Goal: Transaction & Acquisition: Purchase product/service

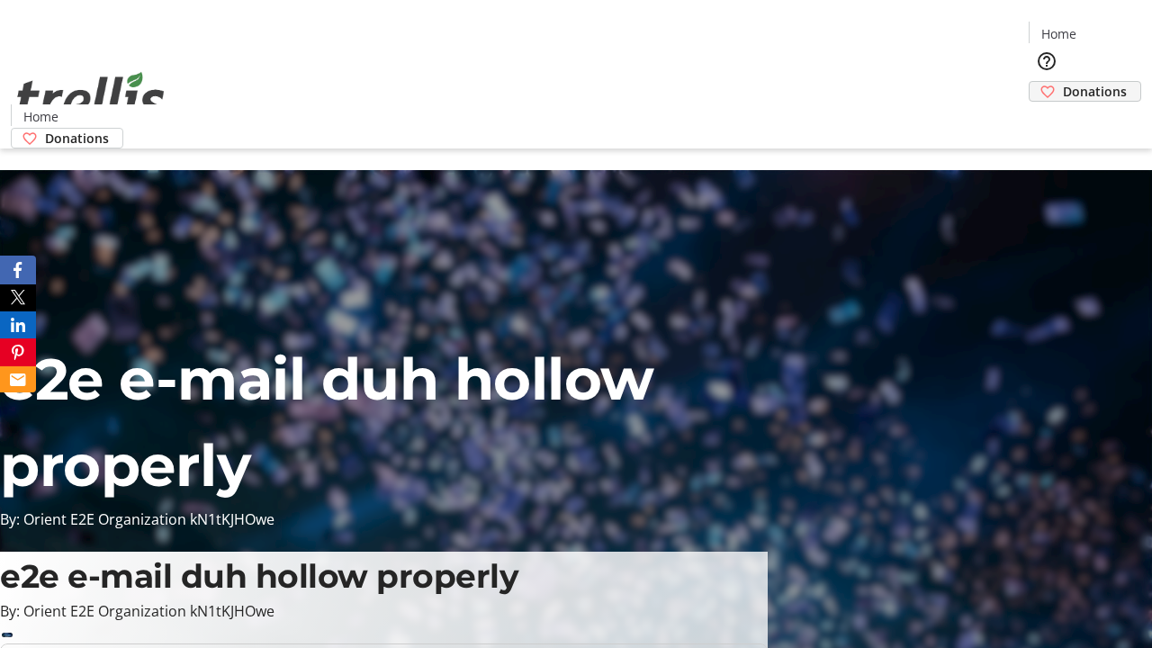
click at [1063, 82] on span "Donations" at bounding box center [1095, 91] width 64 height 19
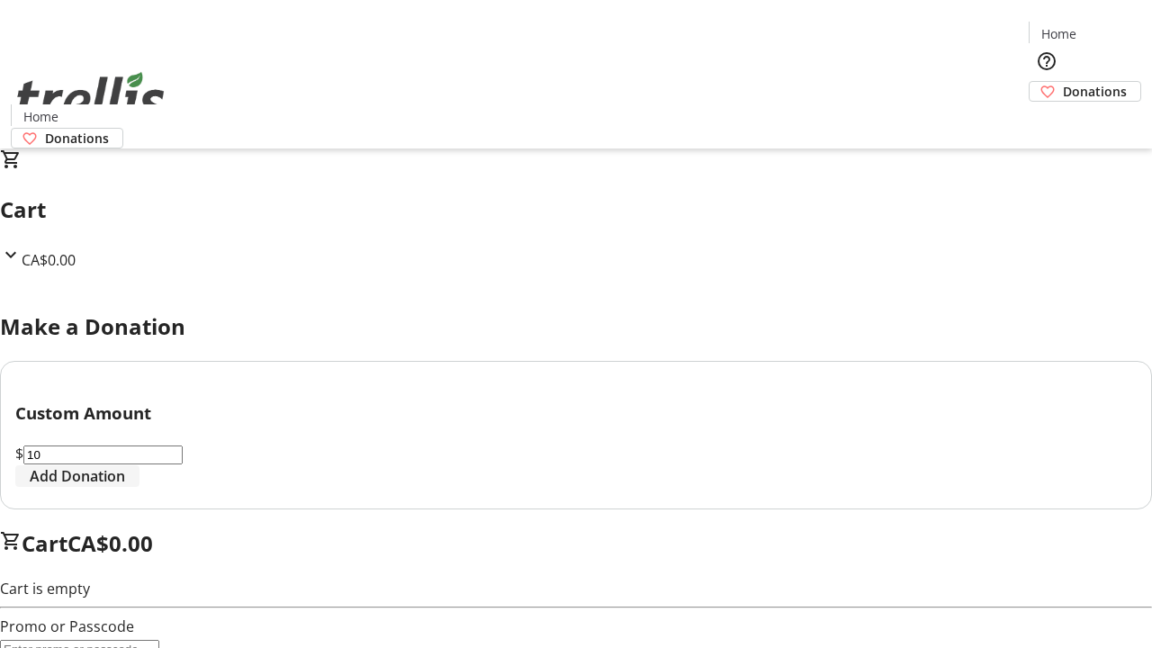
click at [125, 487] on span "Add Donation" at bounding box center [77, 476] width 95 height 22
select select "CA"
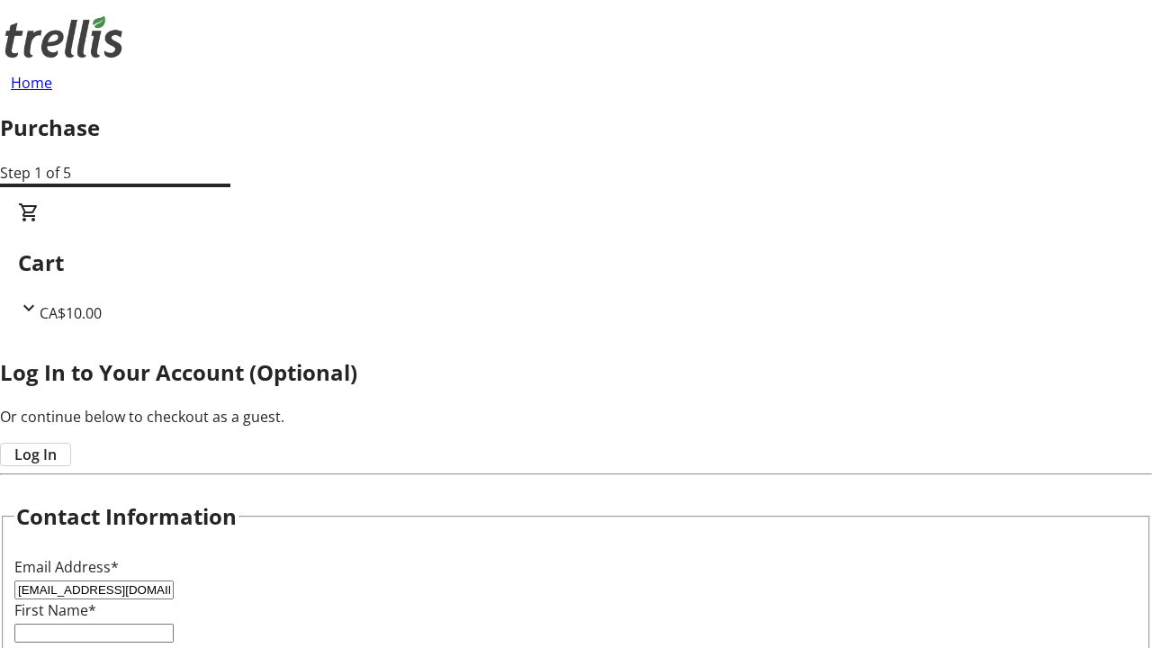
type input "[EMAIL_ADDRESS][DOMAIN_NAME]"
type input "Carli"
type input "[PERSON_NAME]"
type input "[STREET_ADDRESS][PERSON_NAME]"
type input "Kelowna"
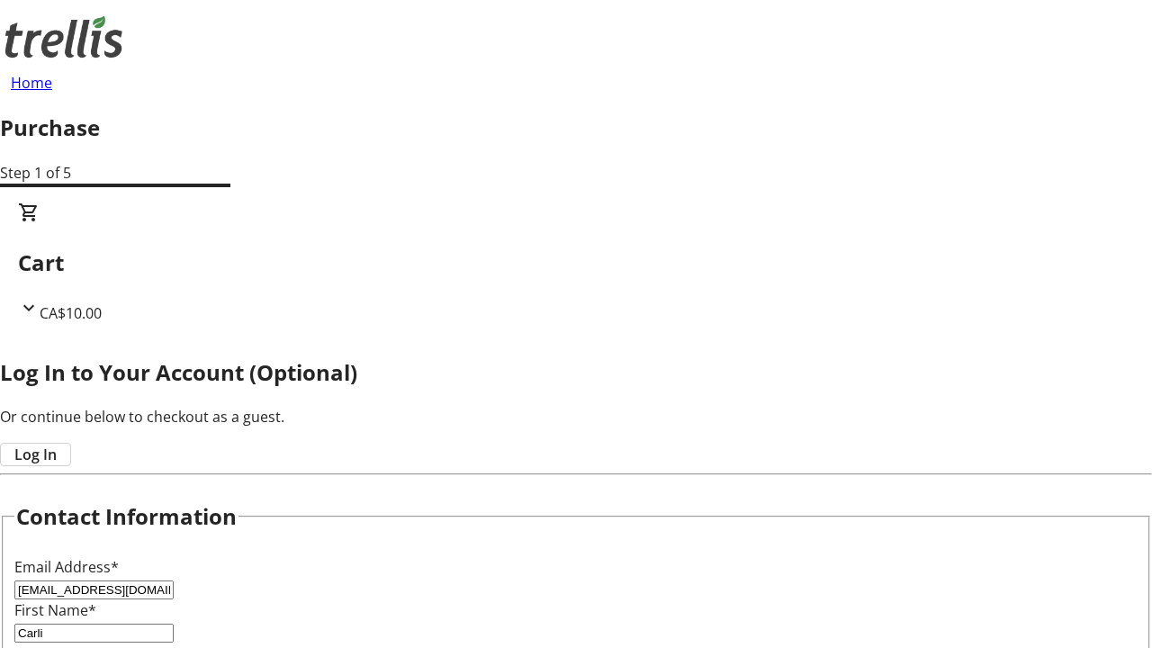
select select "BC"
type input "Kelowna"
type input "V1Y 0C2"
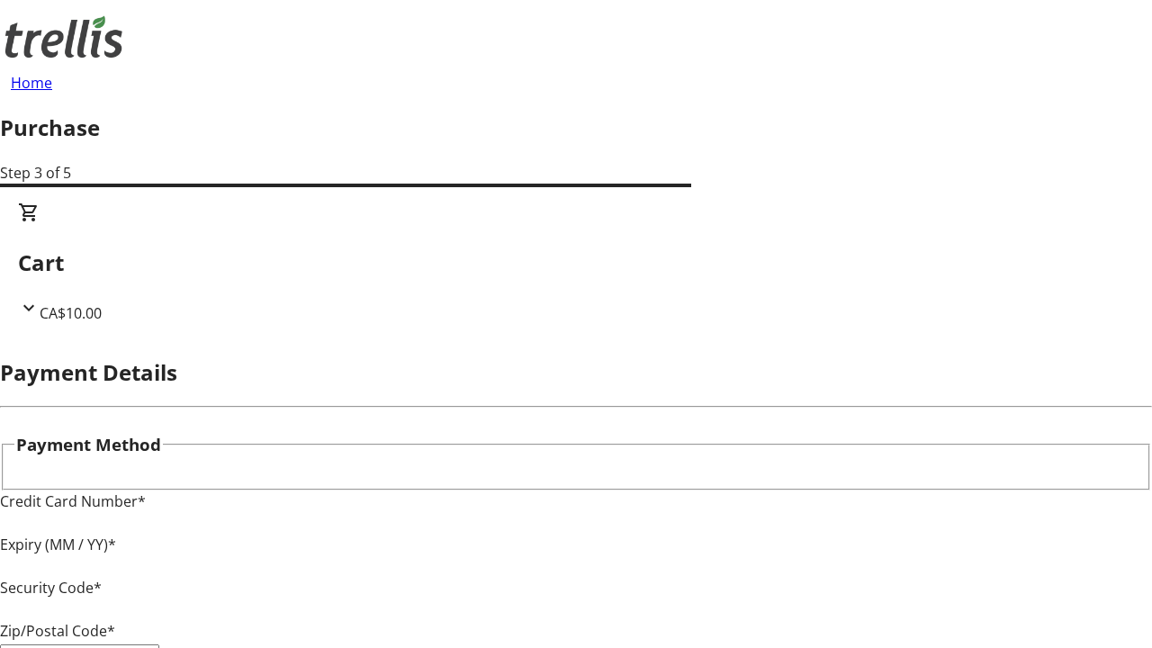
type input "V1Y 0C2"
